Goal: Task Accomplishment & Management: Use online tool/utility

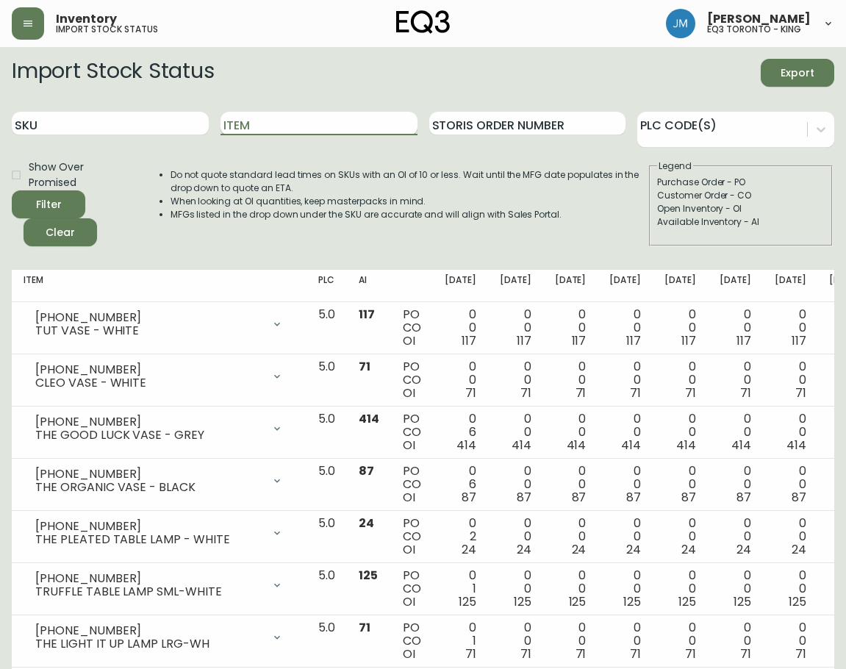
click at [297, 128] on input "Item" at bounding box center [319, 124] width 197 height 24
type input "BOXY"
click at [12, 190] on button "Filter" at bounding box center [49, 204] width 74 height 28
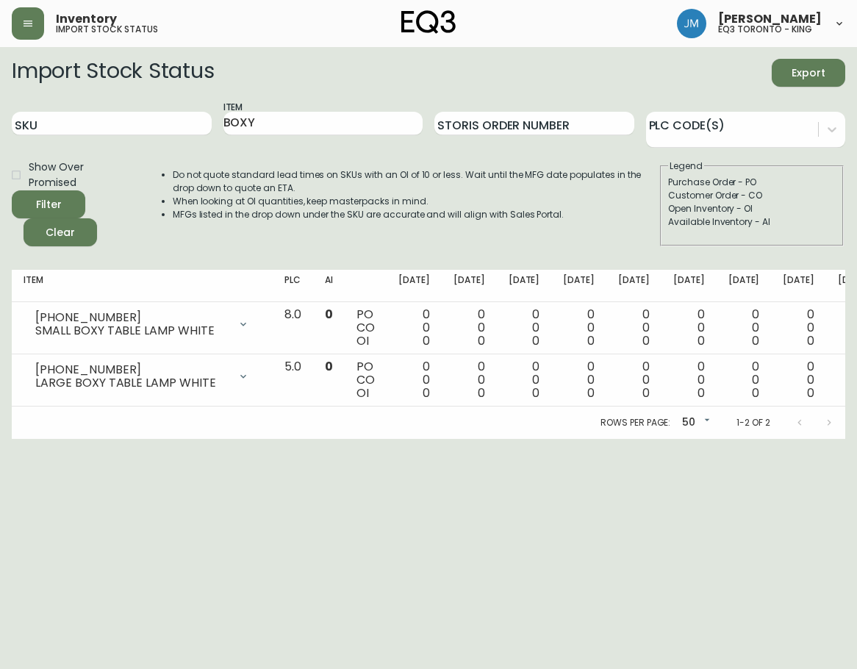
drag, startPoint x: 430, startPoint y: 436, endPoint x: 547, endPoint y: 435, distance: 116.9
click at [547, 435] on div "Rows per page: 50 50 1-2 of 2" at bounding box center [429, 423] width 834 height 32
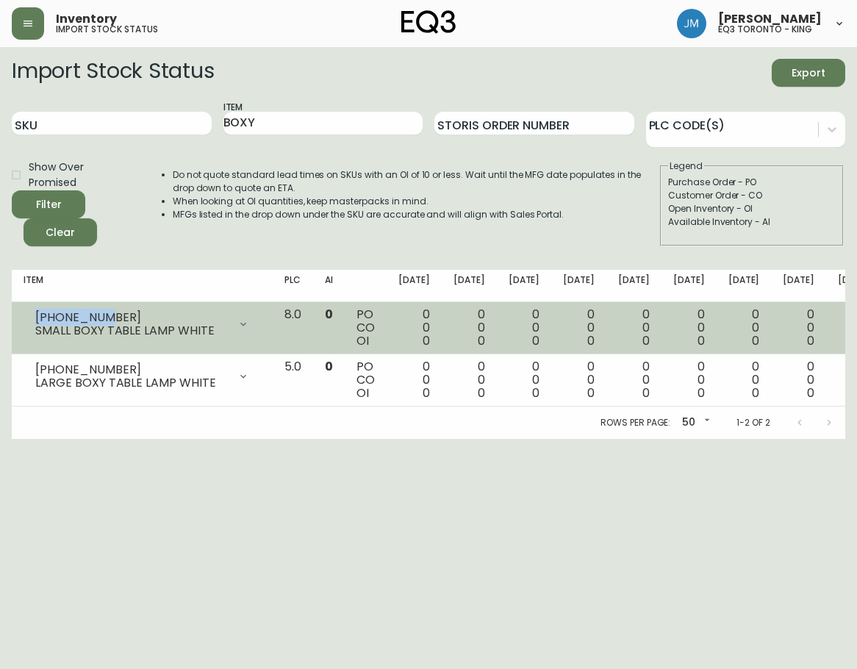
drag, startPoint x: 115, startPoint y: 312, endPoint x: 18, endPoint y: 311, distance: 96.3
click at [18, 311] on td "[PHONE_NUMBER] SMALL BOXY TABLE LAMP WHITE Opening Balance 0 ( [DATE] ) Availab…" at bounding box center [142, 328] width 261 height 52
copy div "[PHONE_NUMBER]"
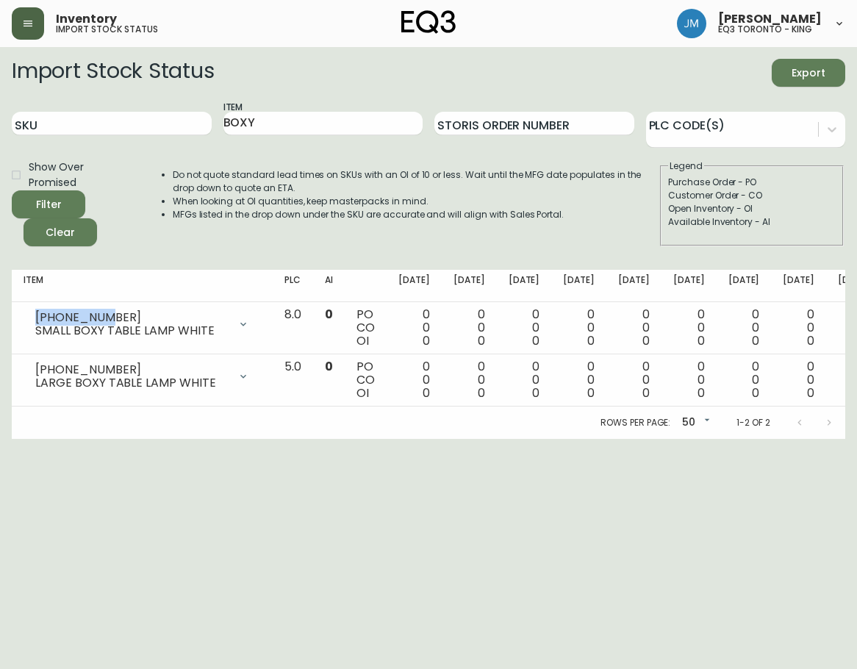
click at [21, 26] on button "button" at bounding box center [28, 23] width 32 height 32
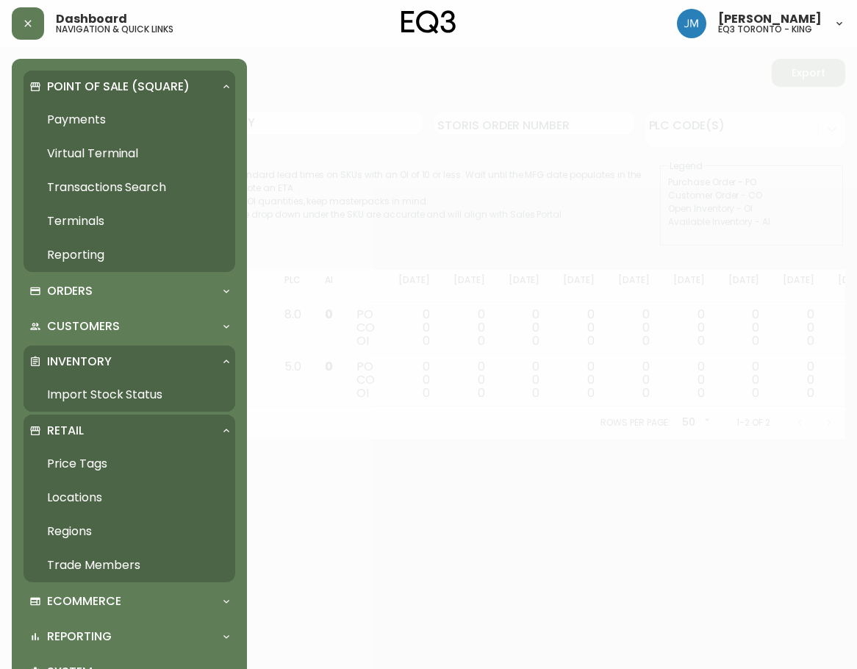
click at [93, 115] on link "Payments" at bounding box center [130, 120] width 212 height 34
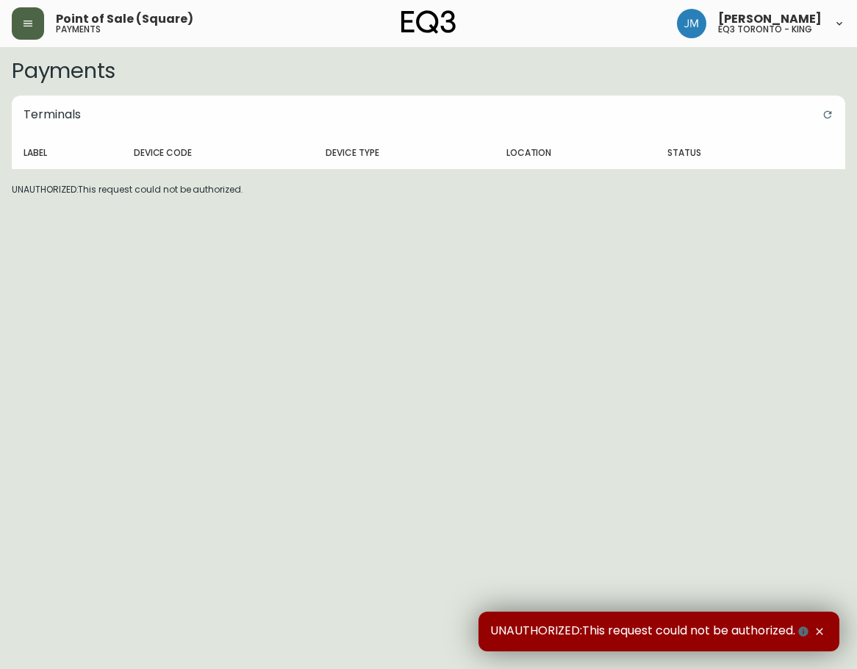
click at [33, 27] on icon "button" at bounding box center [28, 24] width 12 height 12
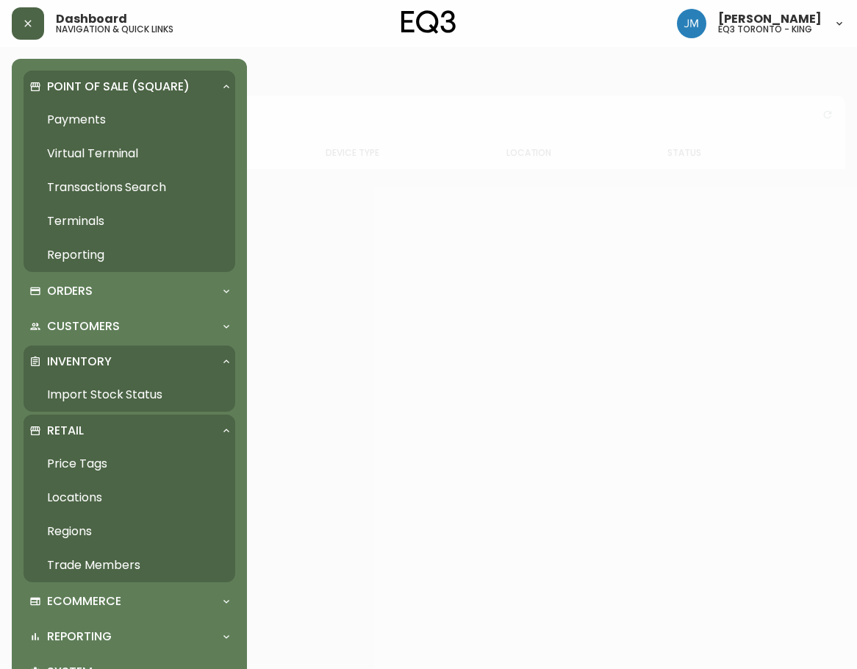
click at [97, 461] on link "Price Tags" at bounding box center [130, 464] width 212 height 34
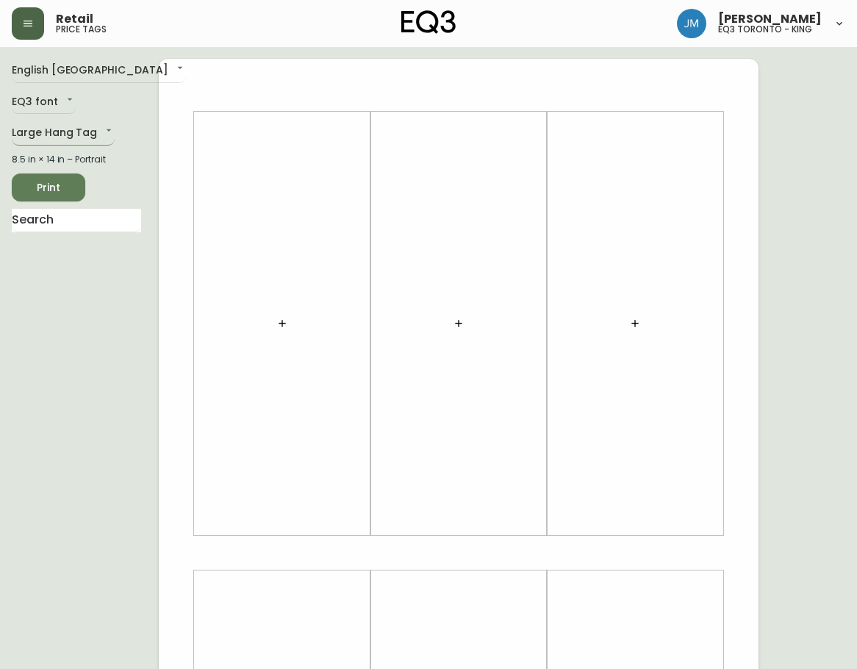
click at [96, 136] on body "Retail price tags [PERSON_NAME] eq3 [GEOGRAPHIC_DATA] - king English Canada en_…" at bounding box center [428, 523] width 857 height 1047
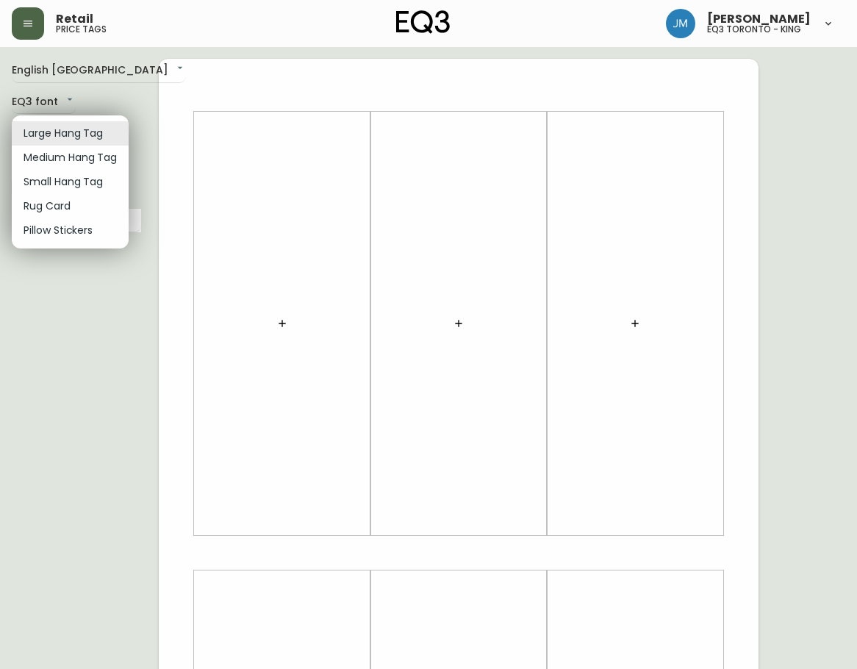
click at [84, 188] on li "Small Hang Tag" at bounding box center [70, 182] width 117 height 24
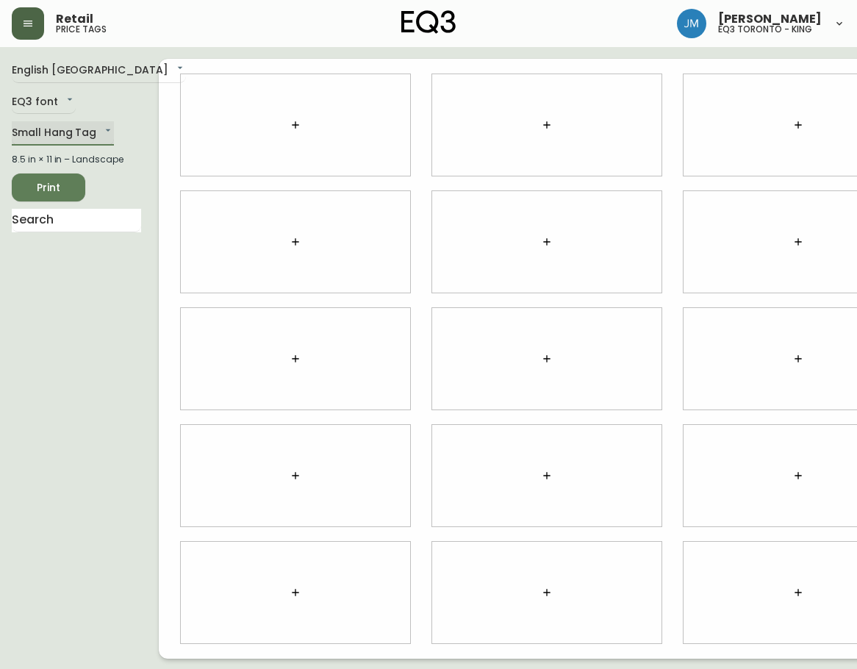
type input "small"
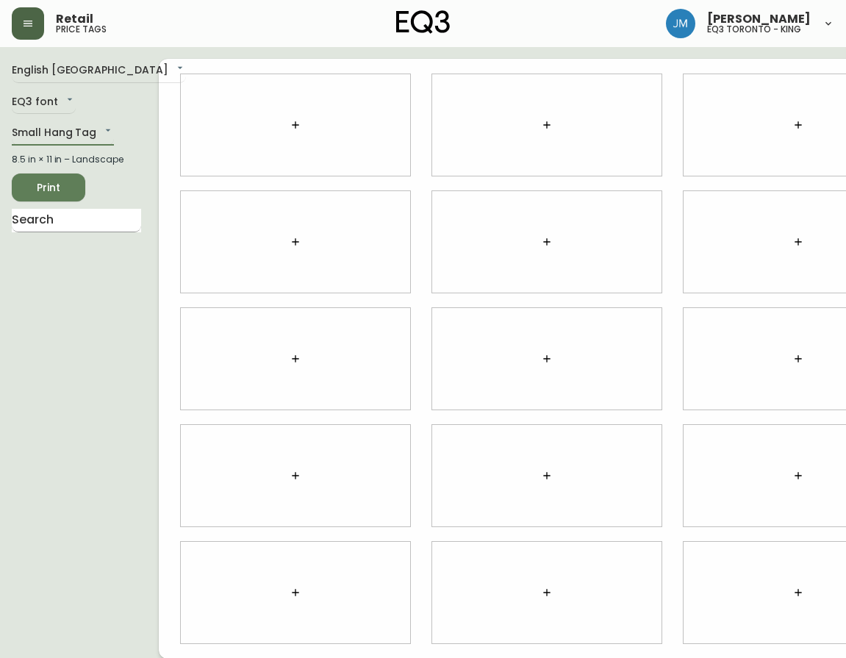
click at [85, 232] on input "text" at bounding box center [76, 221] width 129 height 24
type input "BOXY"
click at [46, 277] on ul "Boxy" at bounding box center [76, 258] width 129 height 37
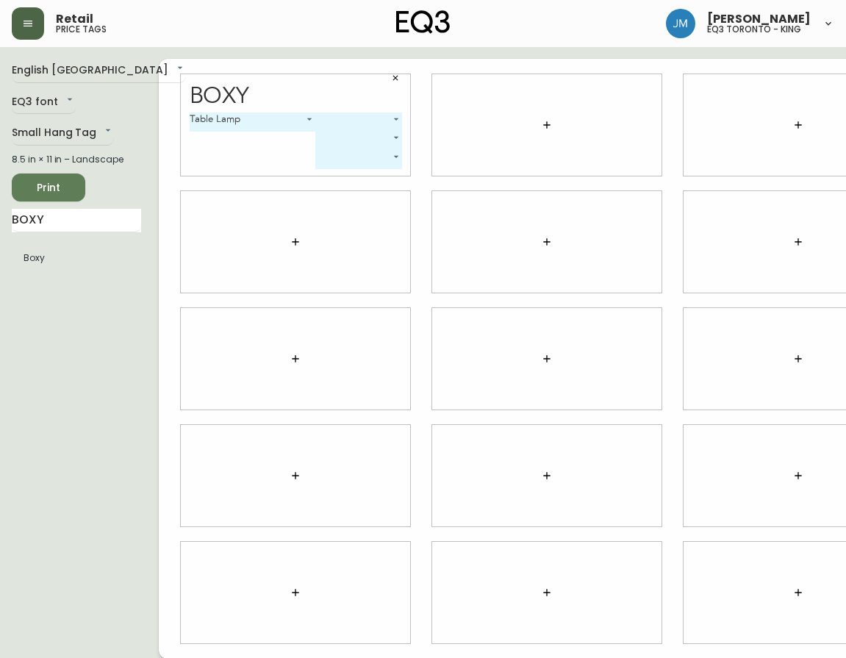
click at [317, 123] on body "Retail price tags [PERSON_NAME] eq3 [GEOGRAPHIC_DATA] - king English [GEOGRAPHI…" at bounding box center [423, 329] width 846 height 659
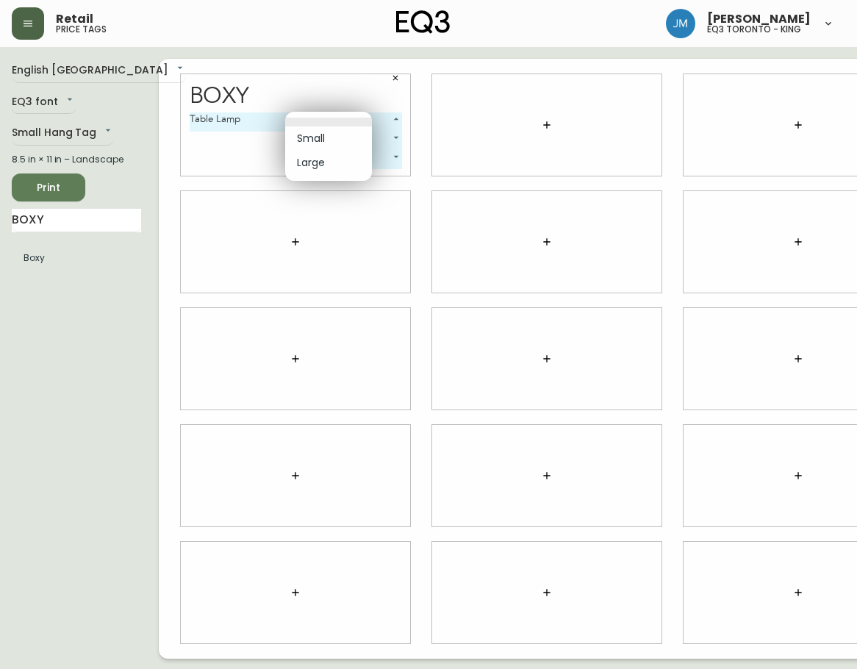
click at [317, 135] on li "Small" at bounding box center [328, 138] width 87 height 24
type input "0"
